Goal: Task Accomplishment & Management: Use online tool/utility

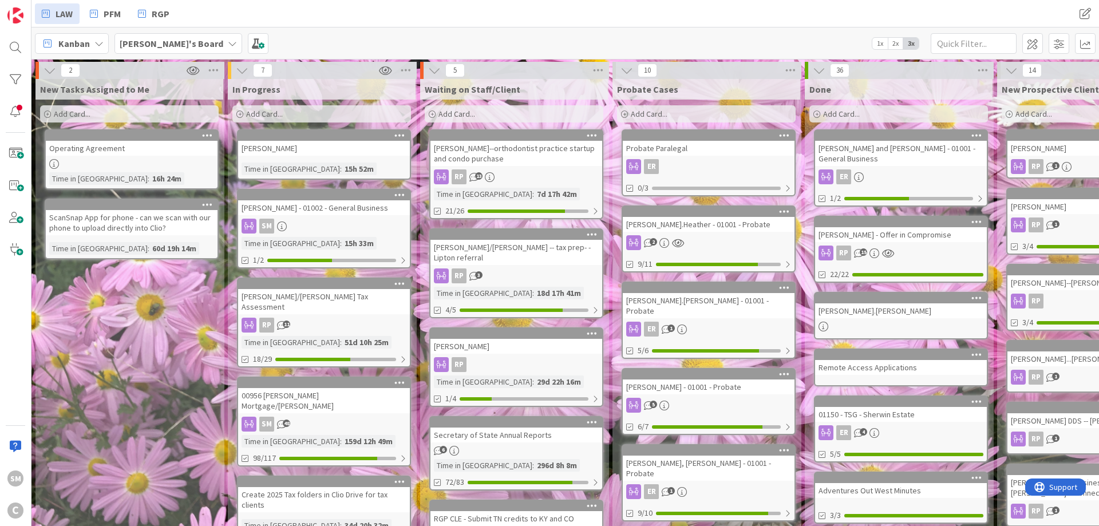
click at [311, 208] on div "[PERSON_NAME] - 01002 - General Business" at bounding box center [324, 207] width 172 height 15
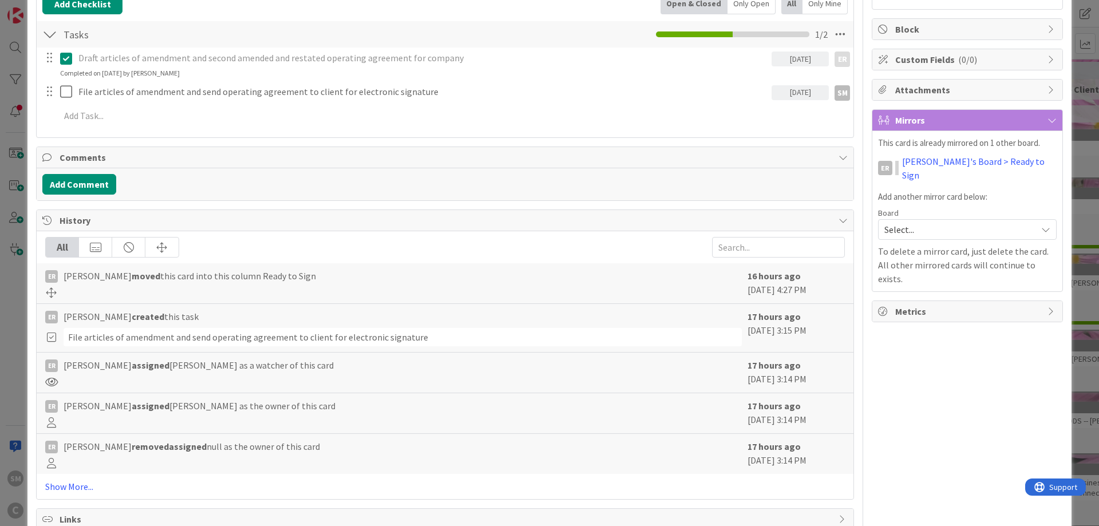
scroll to position [206, 0]
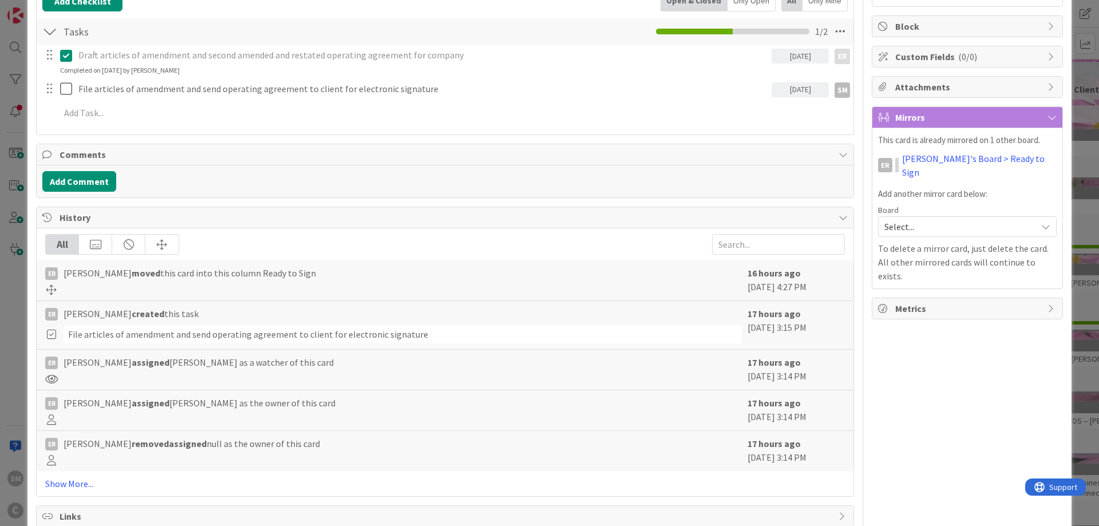
click at [16, 301] on div "ID 4085 [PERSON_NAME]'s Board New Tasks Assigned to Me Title 44 / 128 [PERSON_N…" at bounding box center [549, 263] width 1099 height 526
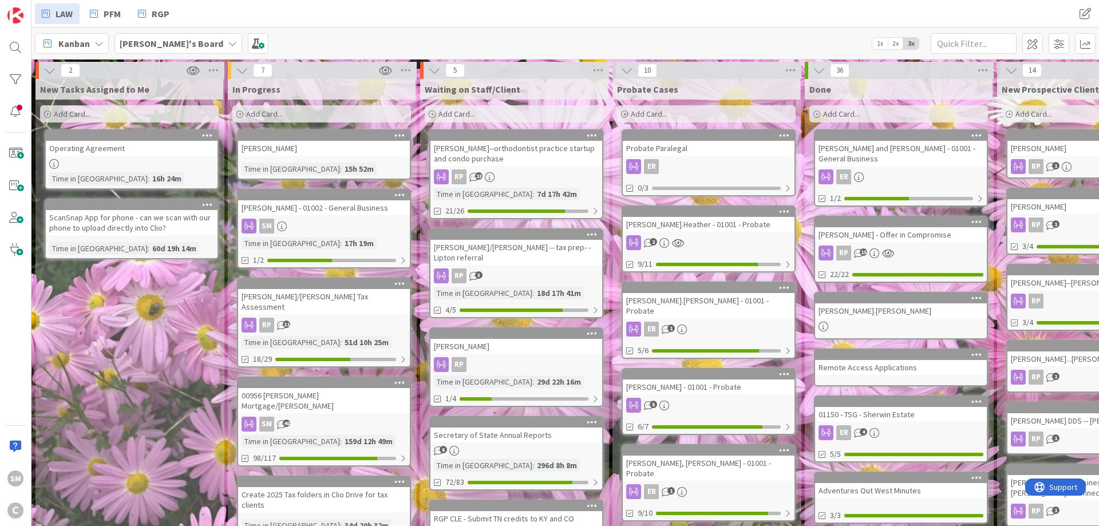
click at [153, 349] on div "New Tasks Assigned to Me Add Card... Template Not Set Title 0 / 128 Label defau…" at bounding box center [130, 510] width 188 height 863
click at [143, 404] on div "New Tasks Assigned to Me Add Card... Template Not Set Title 0 / 128 Label defau…" at bounding box center [130, 510] width 188 height 863
click at [78, 284] on div "New Tasks Assigned to Me Add Card... Template Not Set Title 0 / 128 Label defau…" at bounding box center [130, 510] width 188 height 863
click at [21, 112] on div at bounding box center [15, 111] width 23 height 23
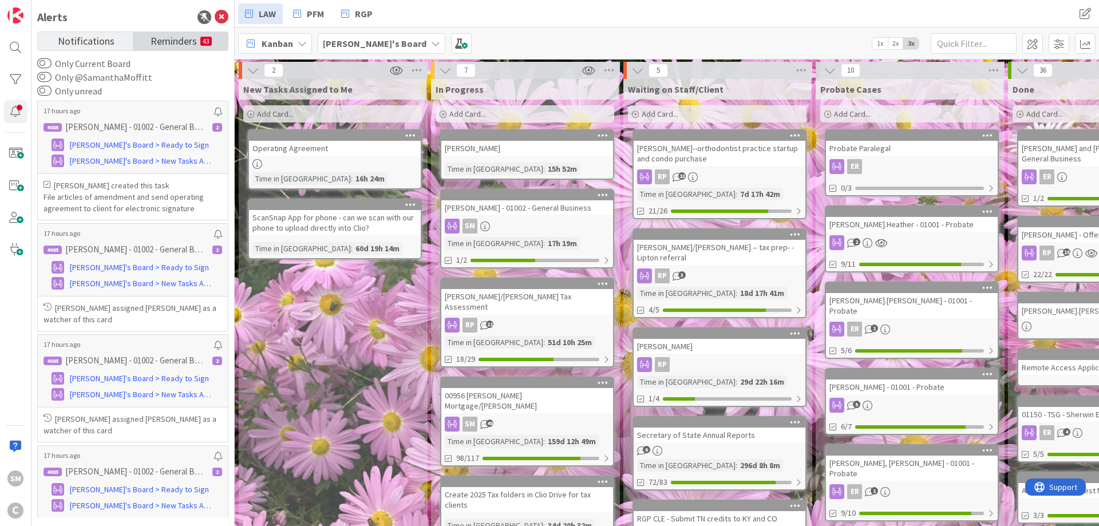
click at [176, 41] on span "Reminders" at bounding box center [174, 40] width 46 height 16
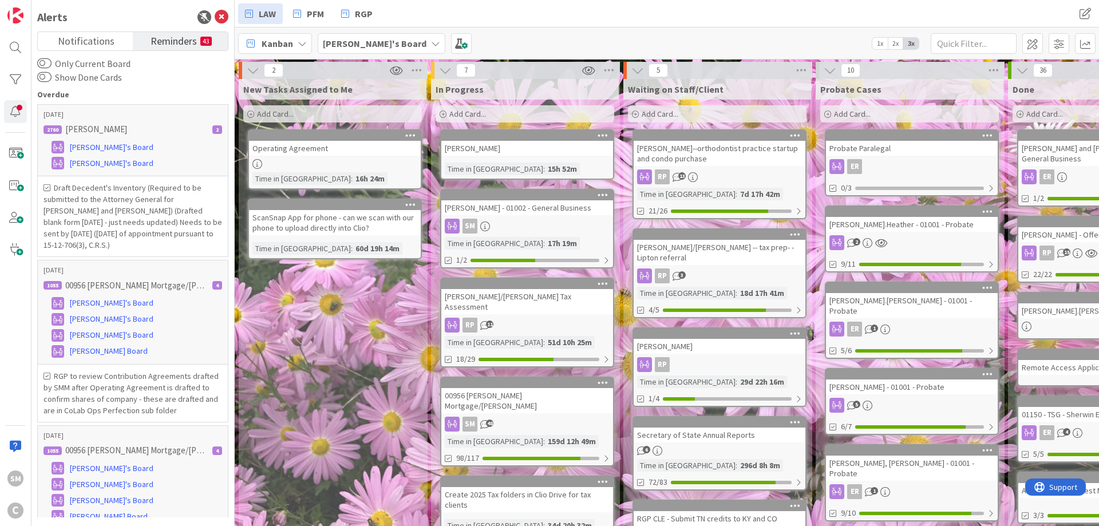
click at [328, 340] on div "New Tasks Assigned to Me Add Card... Template Not Set Title 0 / 128 Label defau…" at bounding box center [333, 510] width 188 height 863
click at [220, 22] on icon at bounding box center [222, 17] width 14 height 14
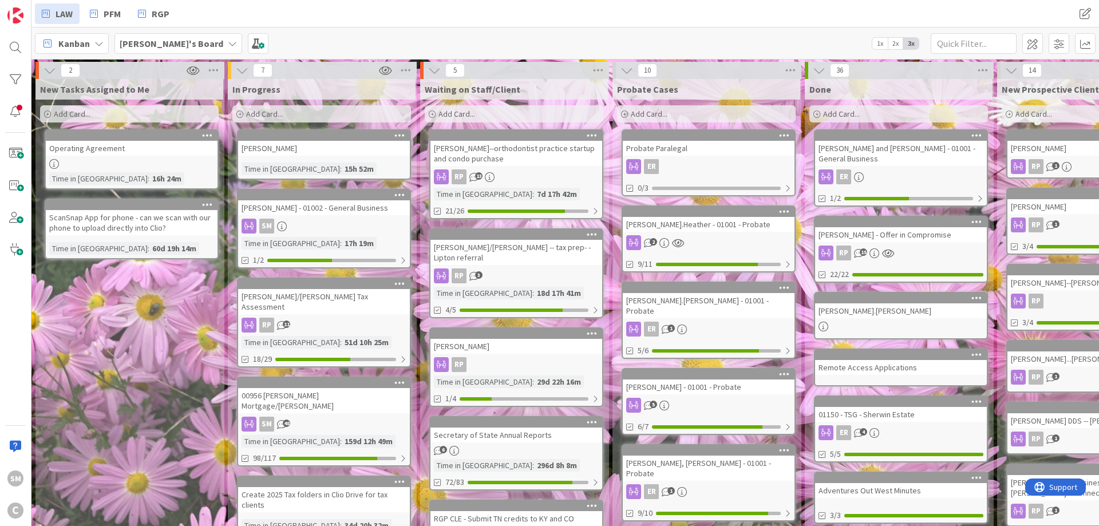
click at [135, 427] on div "New Tasks Assigned to Me Add Card... Template Not Set Title 0 / 128 Label defau…" at bounding box center [130, 510] width 188 height 863
click at [146, 352] on div "New Tasks Assigned to Me Add Card... Template Not Set Title 0 / 128 Label defau…" at bounding box center [130, 510] width 188 height 863
click at [168, 353] on div "New Tasks Assigned to Me Add Card... Template Not Set Title 0 / 128 Label defau…" at bounding box center [130, 510] width 188 height 863
click at [173, 340] on div "New Tasks Assigned to Me Add Card... Template Not Set Title 0 / 128 Label defau…" at bounding box center [130, 510] width 188 height 863
click at [104, 14] on link "PFM" at bounding box center [105, 13] width 45 height 21
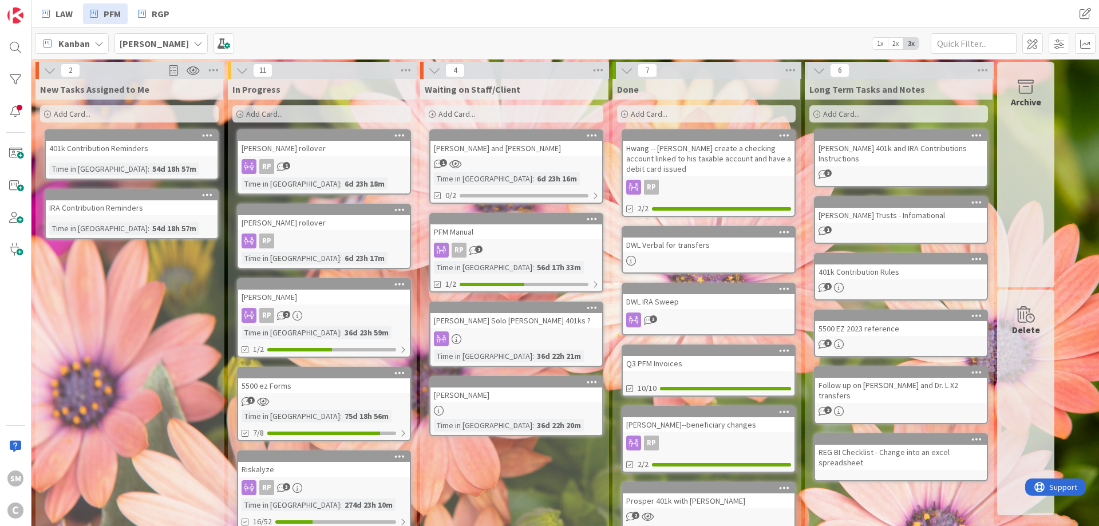
click at [123, 311] on div "New Tasks Assigned to Me Add Card... 401k Contribution Reminders Time in Column…" at bounding box center [130, 508] width 188 height 858
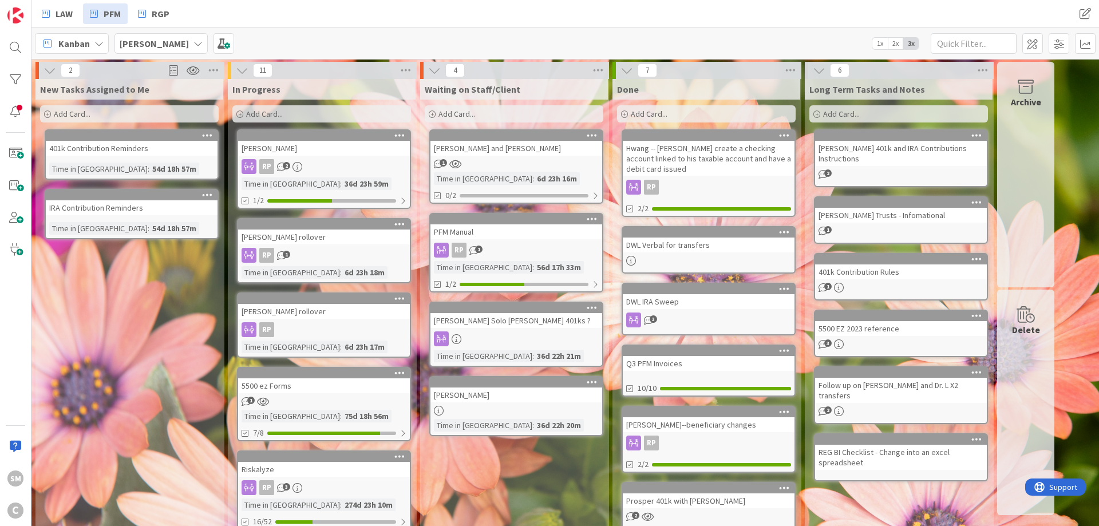
click at [193, 370] on div "New Tasks Assigned to Me Add Card... 401k Contribution Reminders Time in Column…" at bounding box center [130, 508] width 188 height 858
